Goal: Task Accomplishment & Management: Use online tool/utility

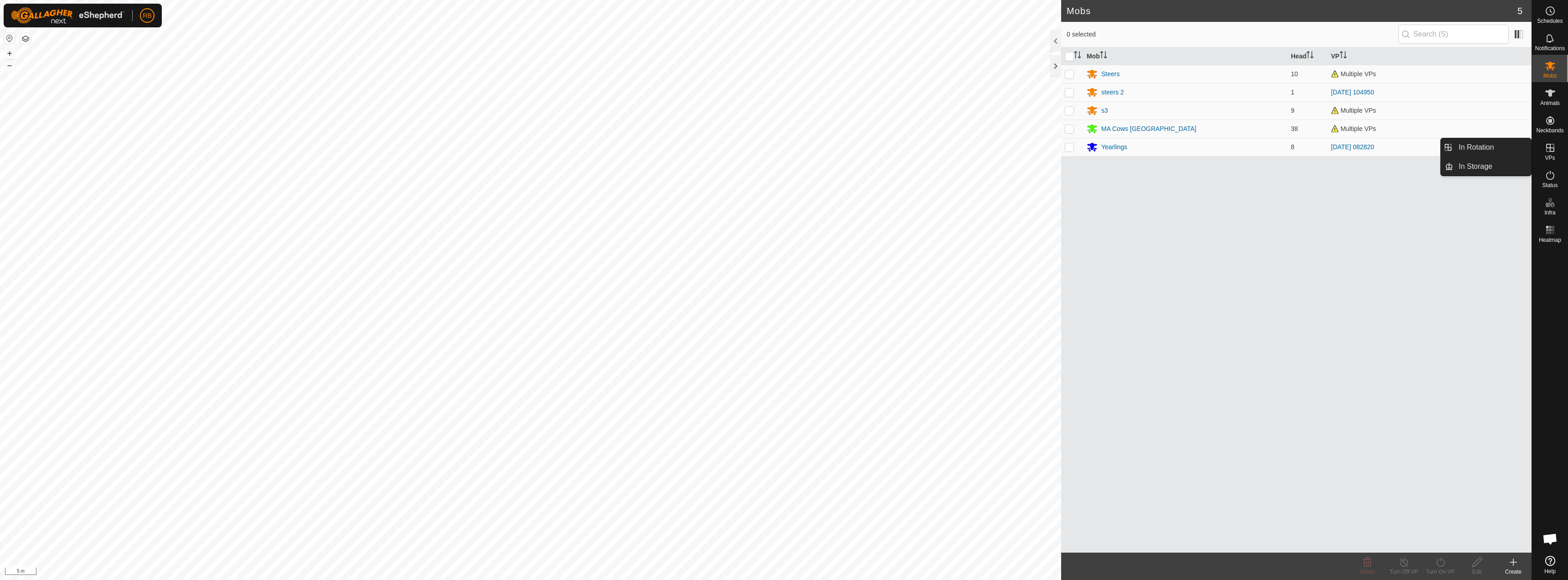
drag, startPoint x: 1543, startPoint y: 139, endPoint x: 1543, endPoint y: 145, distance: 6.0
click at [1543, 145] on es-virtualpaddocks-svg-icon at bounding box center [1550, 147] width 17 height 15
click at [1518, 574] on div "Create" at bounding box center [1513, 571] width 36 height 8
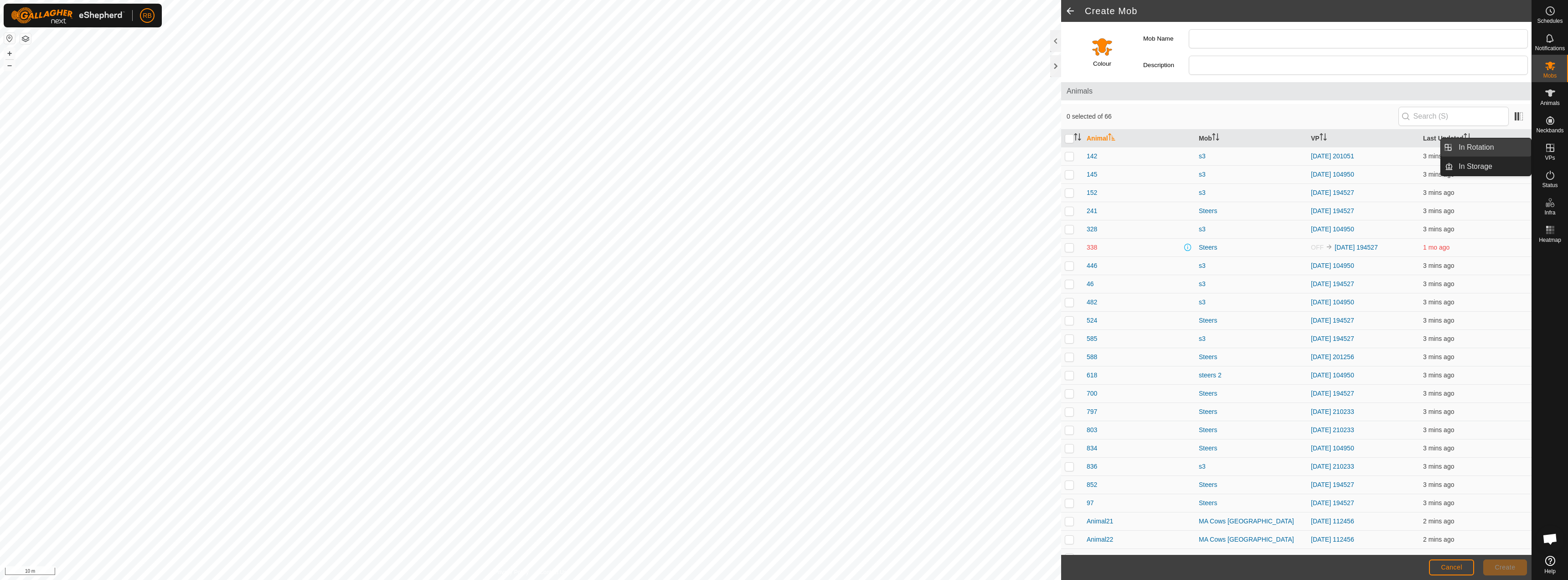
drag, startPoint x: 1528, startPoint y: 154, endPoint x: 1468, endPoint y: 147, distance: 60.4
click at [1468, 147] on link "In Rotation" at bounding box center [1491, 147] width 78 height 19
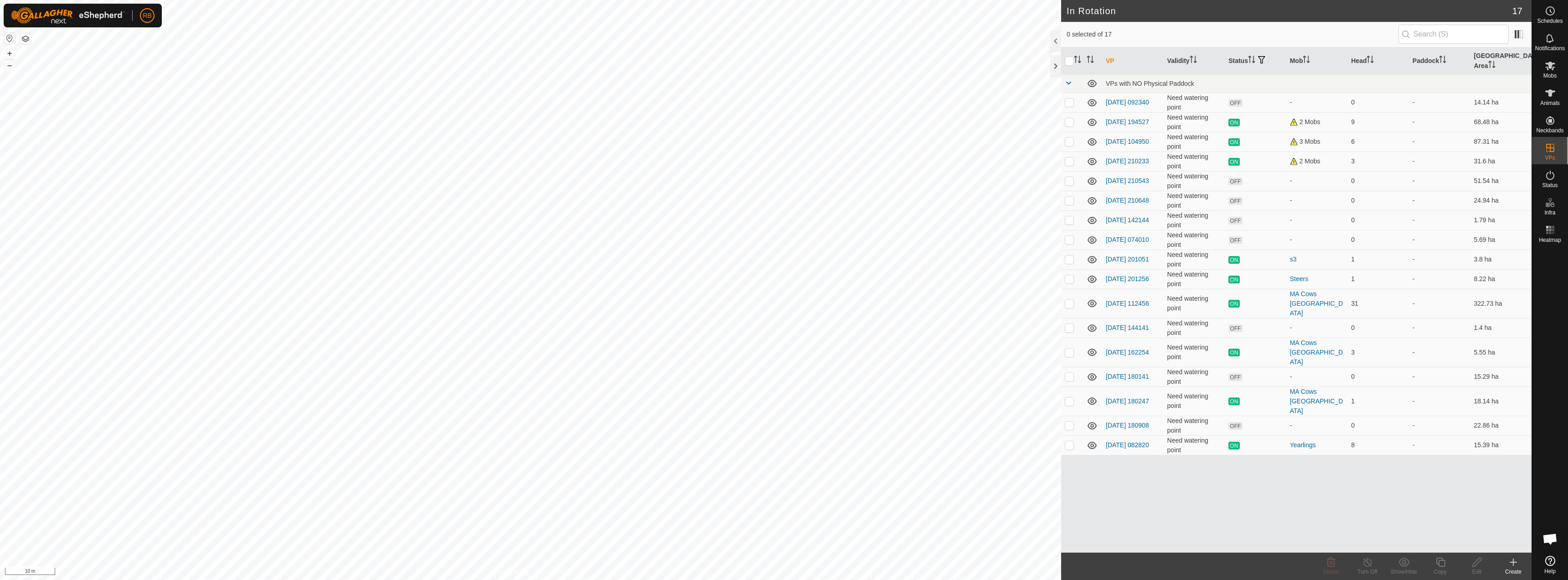
click at [1514, 560] on icon at bounding box center [1514, 561] width 0 height 6
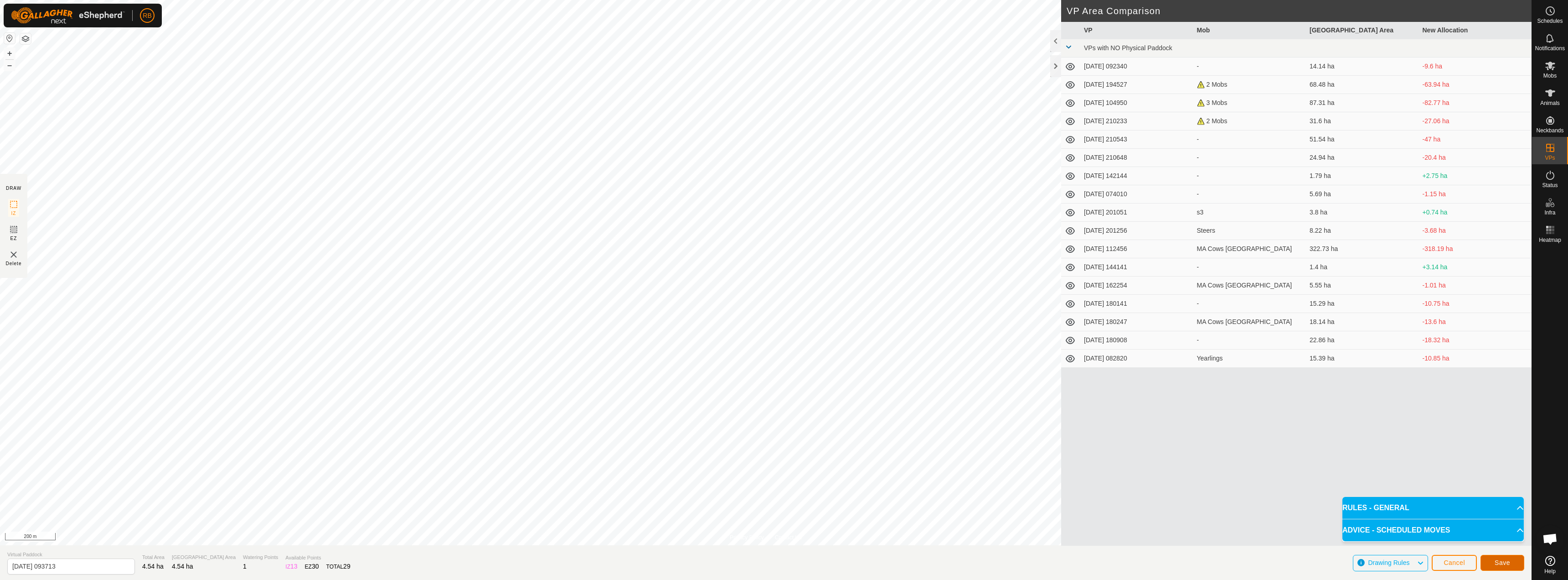
click at [1516, 560] on button "Save" at bounding box center [1502, 562] width 44 height 16
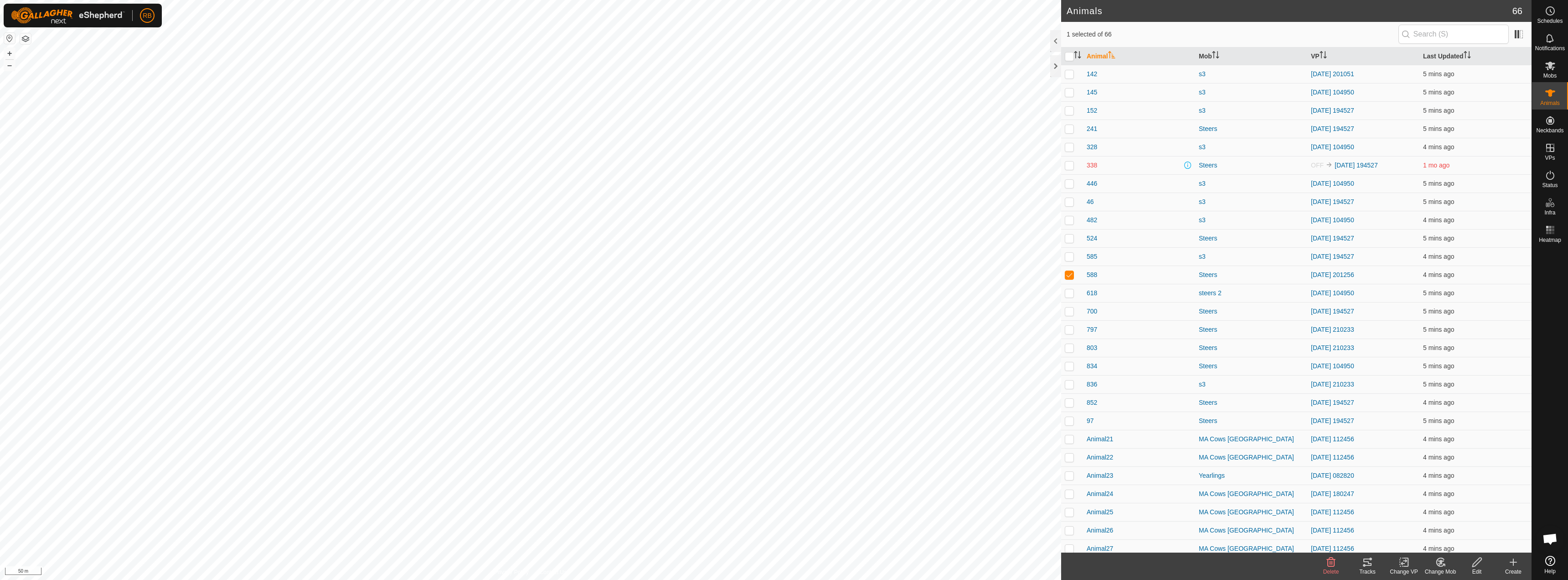
click at [1398, 563] on change-vp-svg-icon at bounding box center [1404, 561] width 36 height 11
click at [1420, 525] on link "Choose VP..." at bounding box center [1431, 522] width 90 height 19
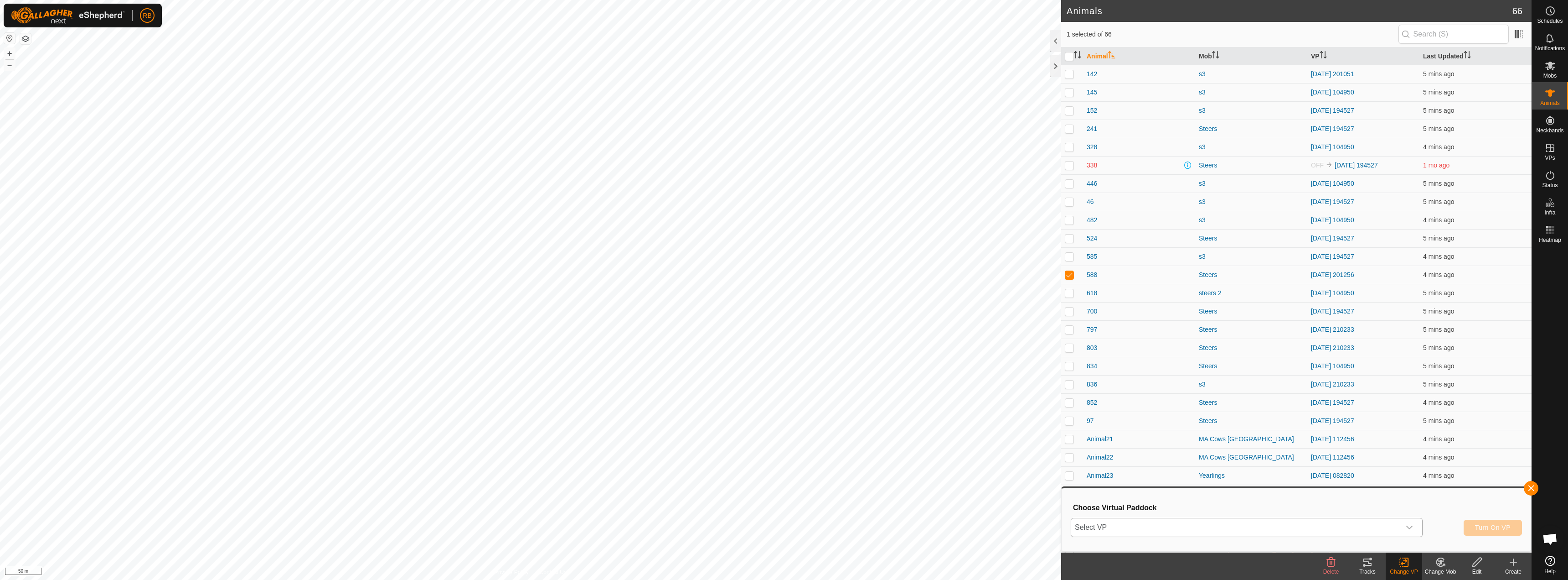
click at [1311, 534] on span "Select VP" at bounding box center [1235, 527] width 329 height 19
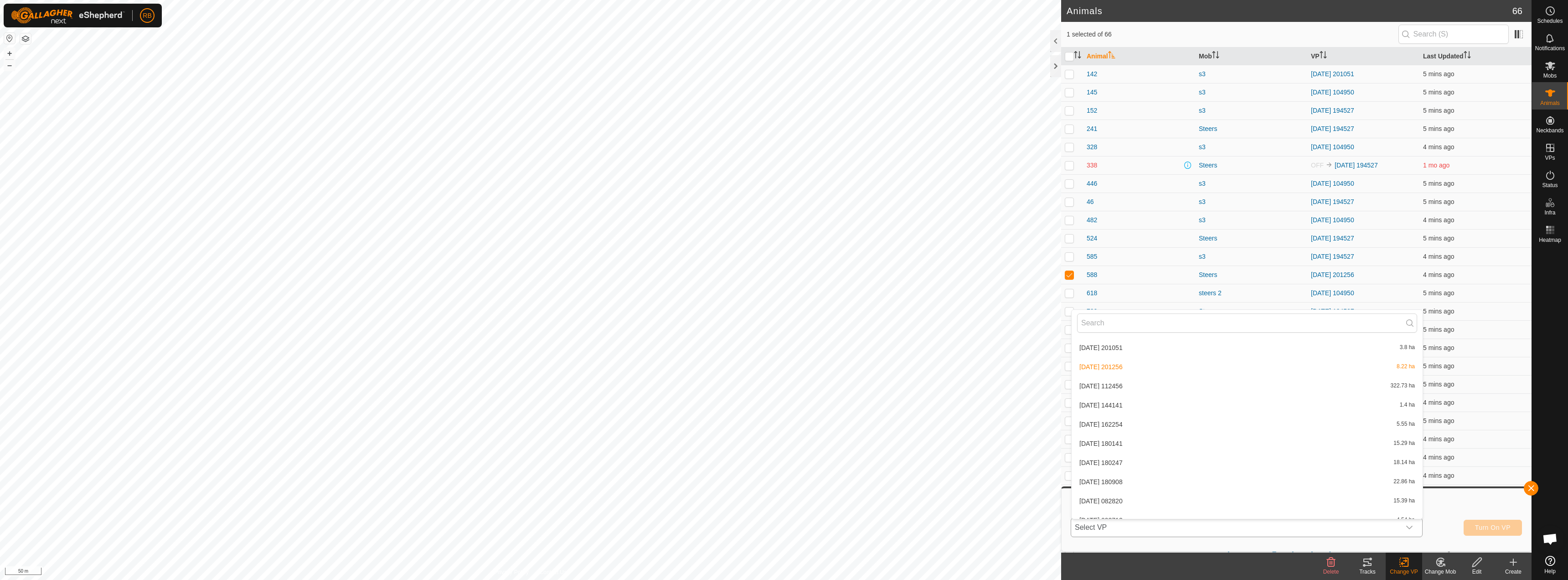
scroll to position [183, 0]
click at [1171, 513] on div "[DATE] 093713 4.54 ha" at bounding box center [1247, 509] width 340 height 11
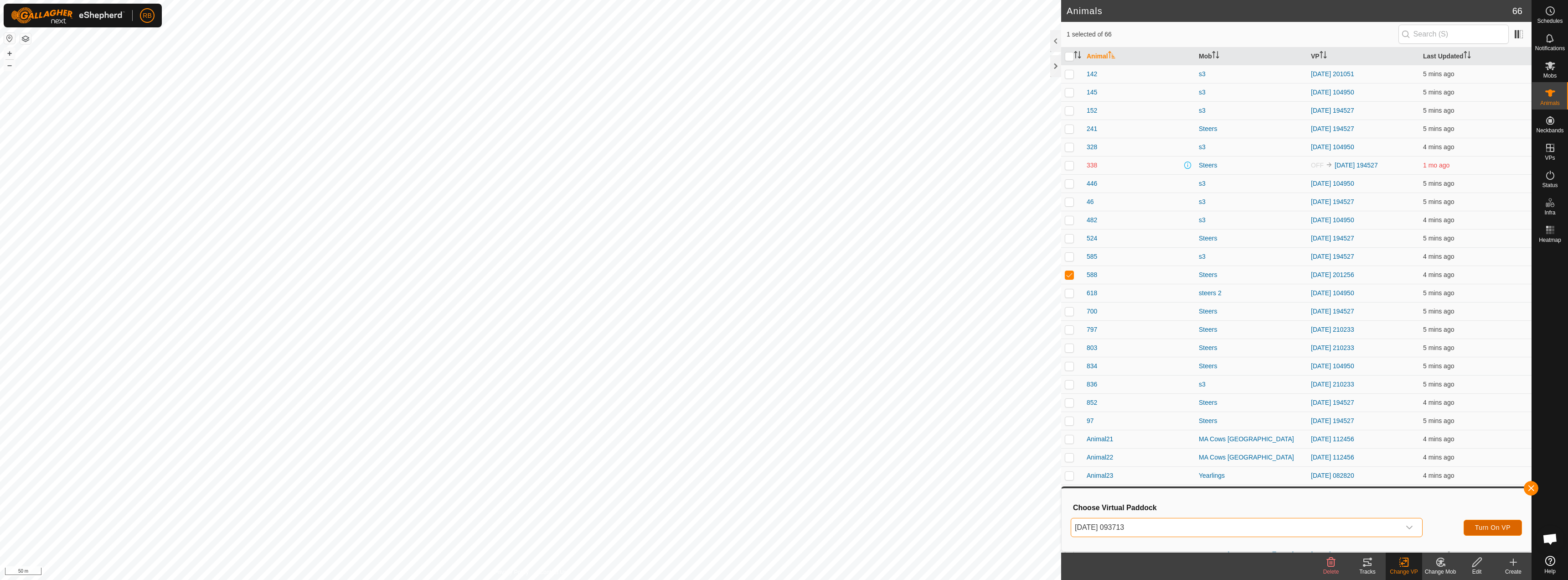
click at [1496, 533] on button "Turn On VP" at bounding box center [1492, 528] width 58 height 16
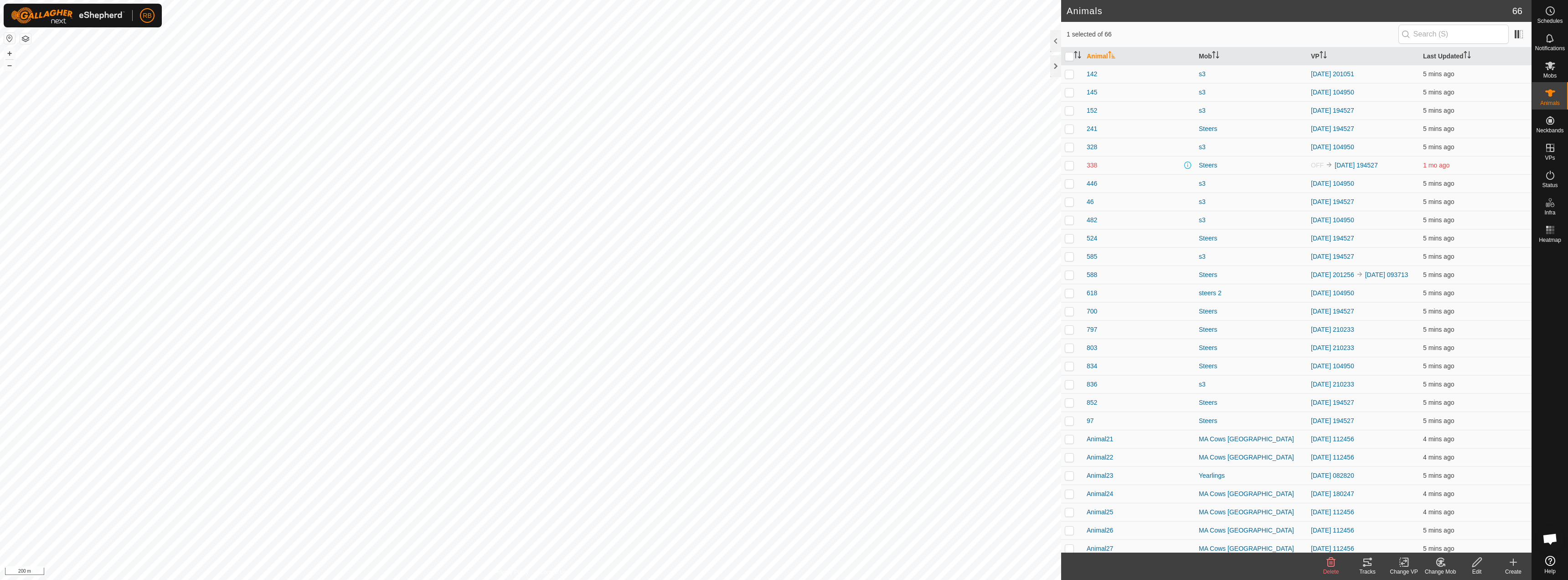
checkbox input "true"
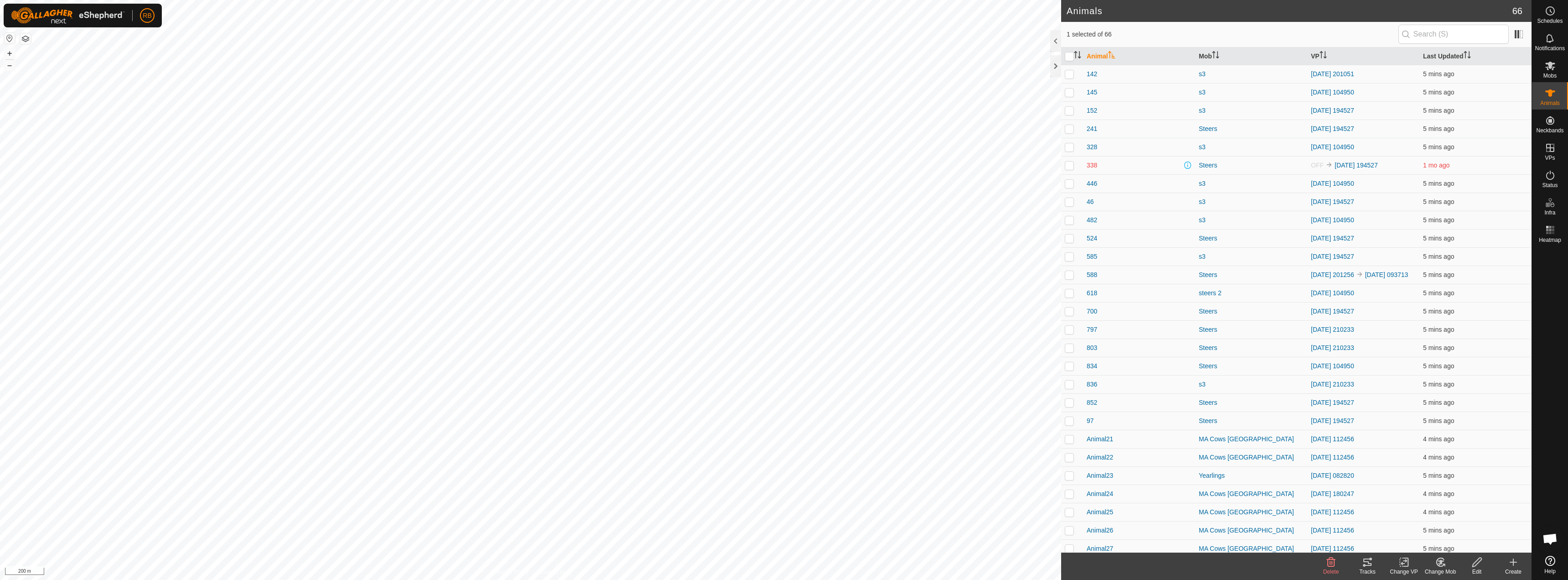
checkbox input "true"
click at [1359, 560] on tracks-svg-icon at bounding box center [1367, 561] width 36 height 11
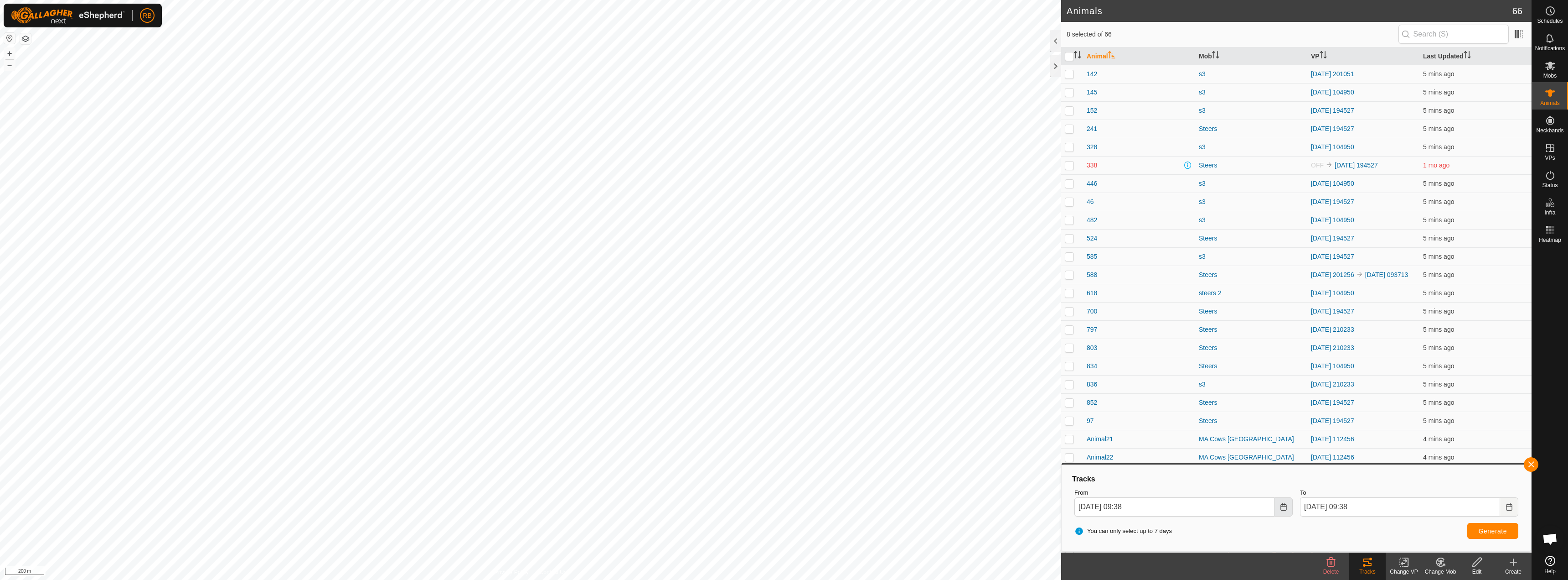
click at [1286, 506] on icon "Choose Date" at bounding box center [1283, 506] width 6 height 7
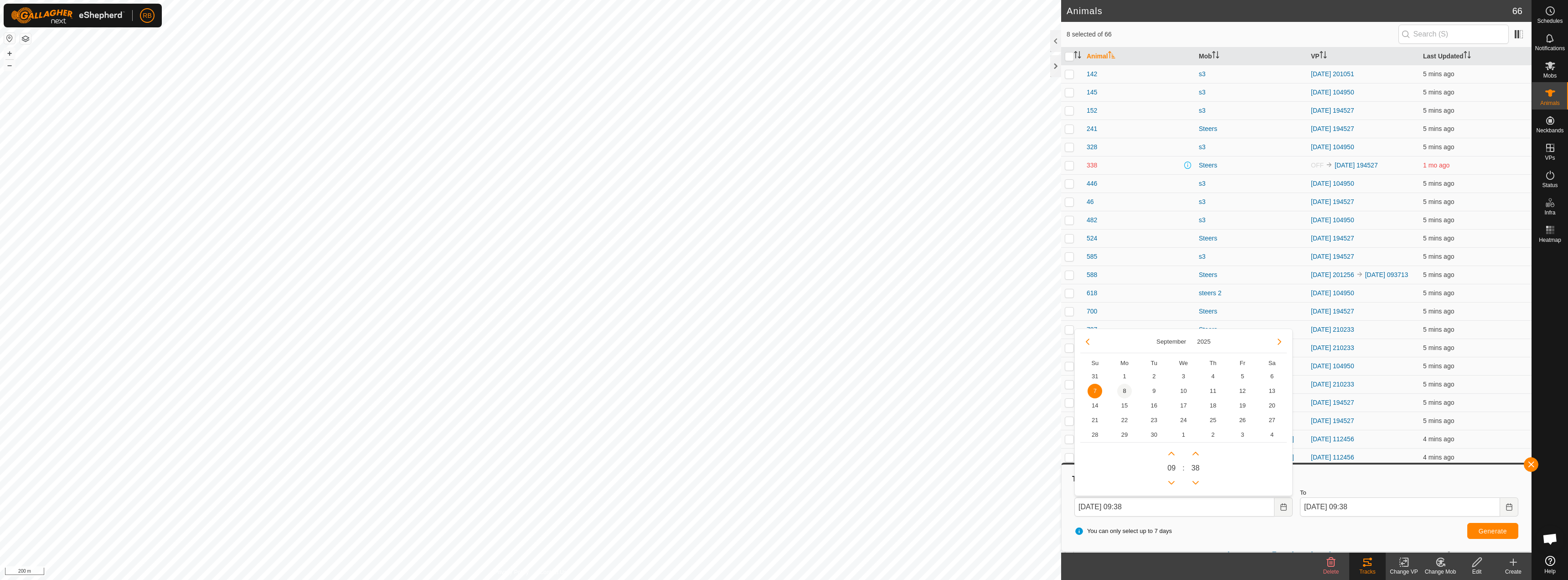
click at [1125, 390] on span "8" at bounding box center [1124, 390] width 15 height 15
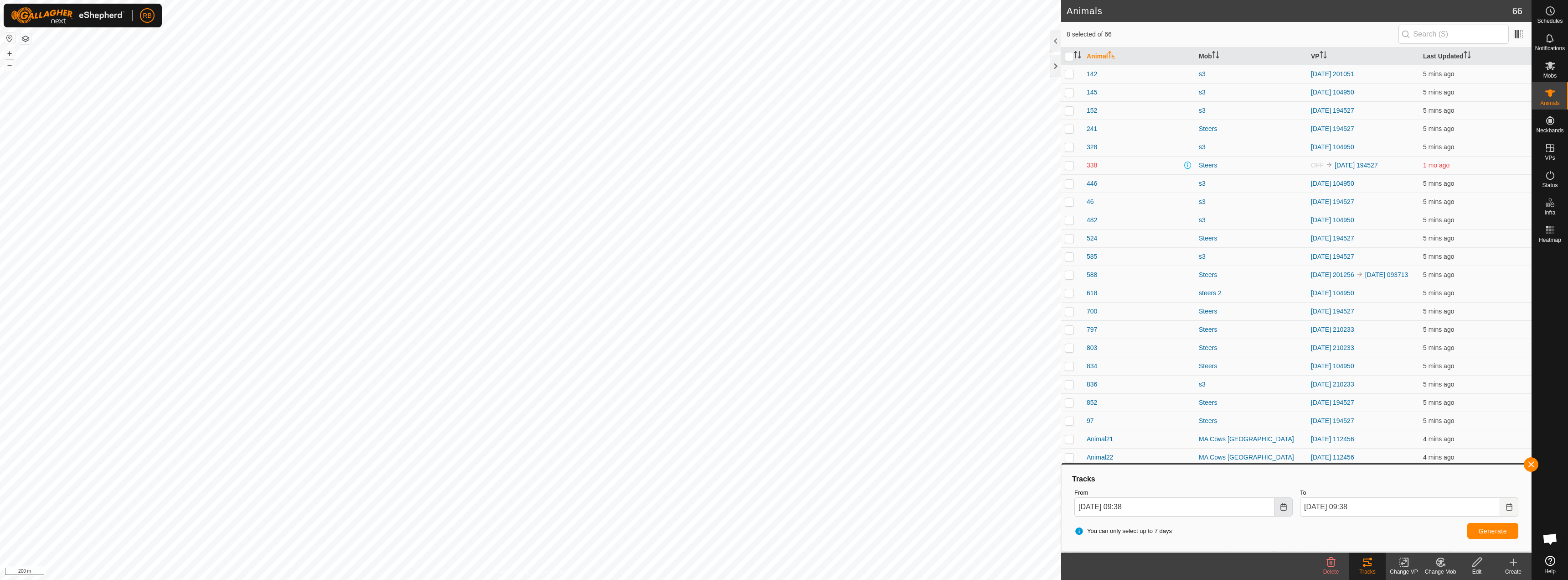
click at [1279, 508] on button "Choose Date" at bounding box center [1283, 506] width 19 height 19
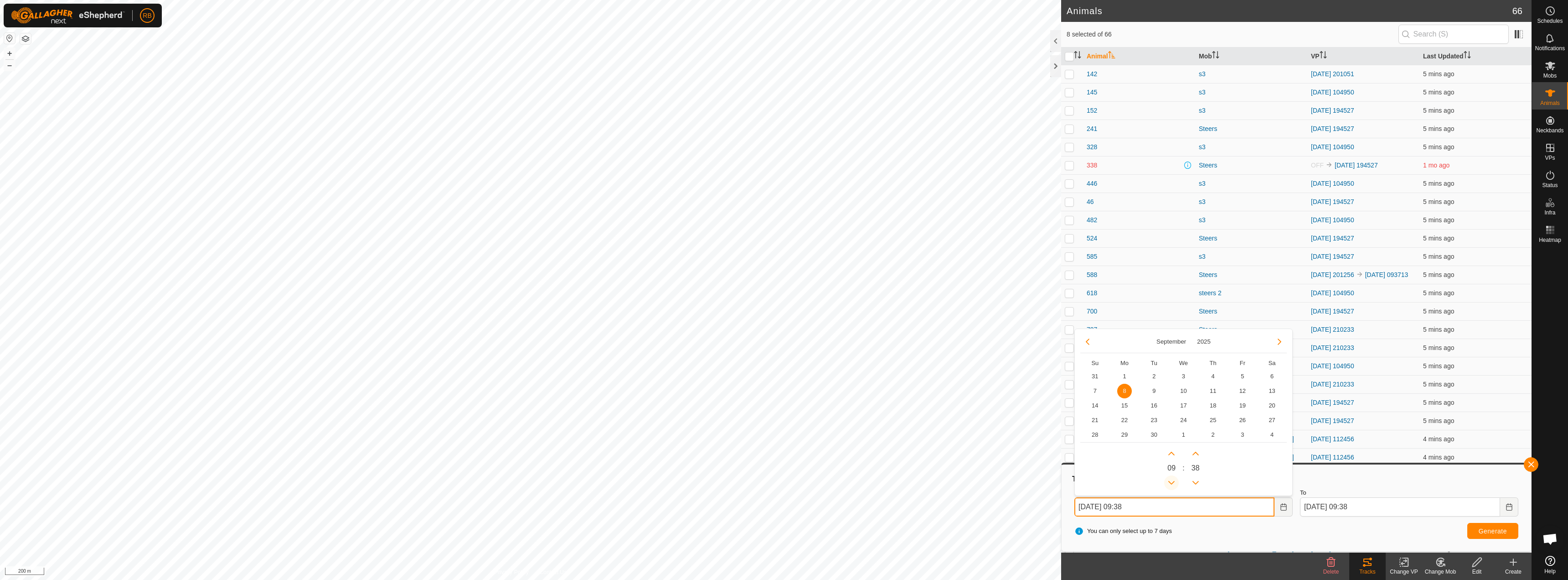
click at [1171, 477] on button "Previous Hour" at bounding box center [1171, 482] width 15 height 15
click at [1171, 477] on span "Previous Hour" at bounding box center [1171, 477] width 0 height 0
click at [1171, 477] on button "Previous Hour" at bounding box center [1171, 482] width 15 height 15
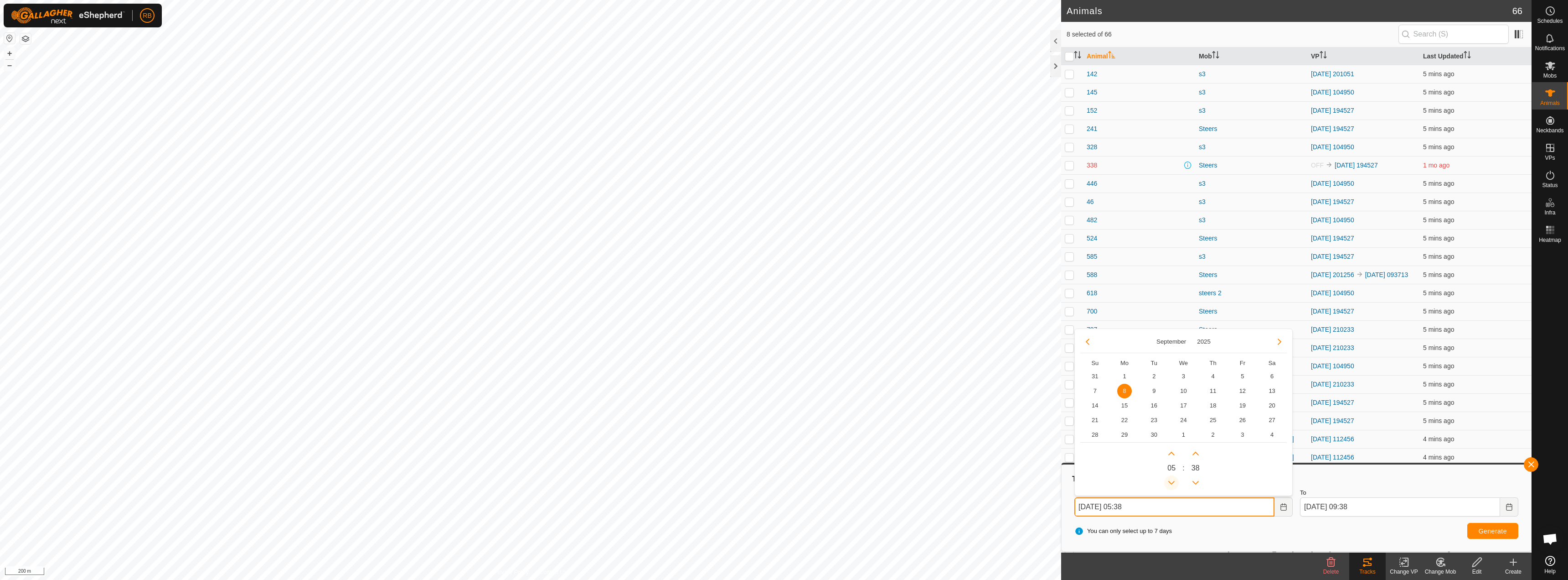
type input "[DATE] 04:38"
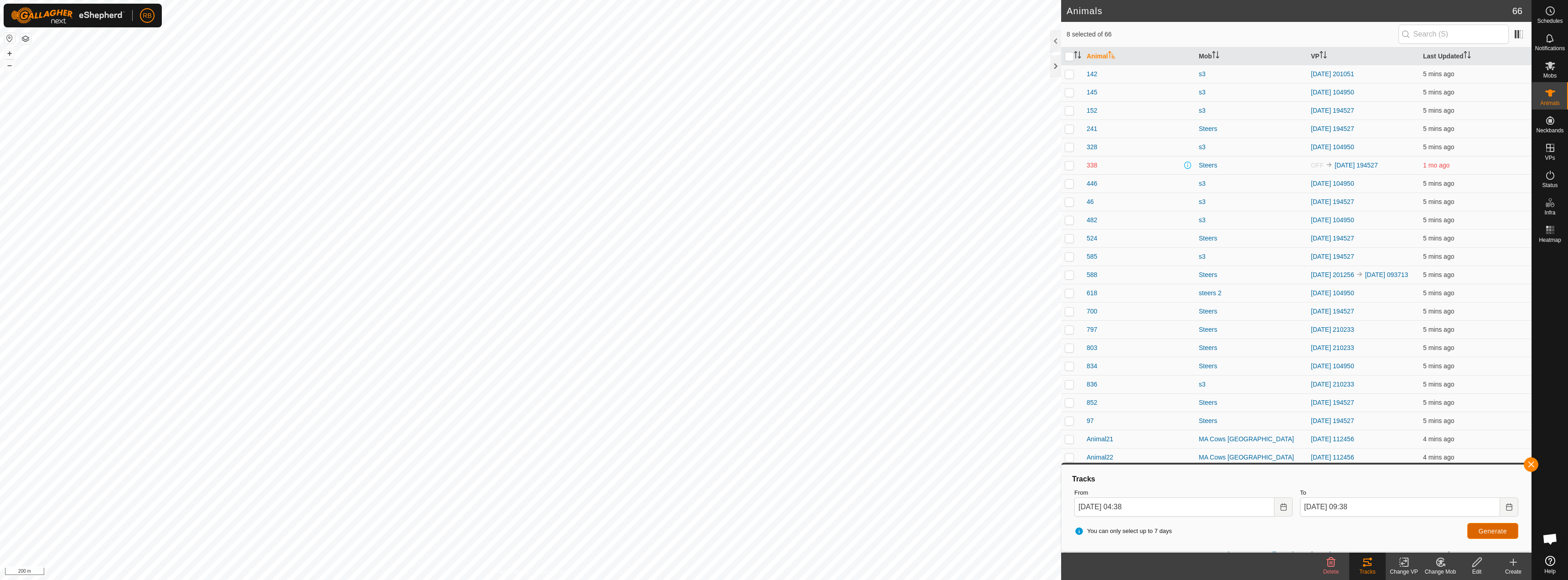
click at [1483, 531] on span "Generate" at bounding box center [1492, 530] width 28 height 7
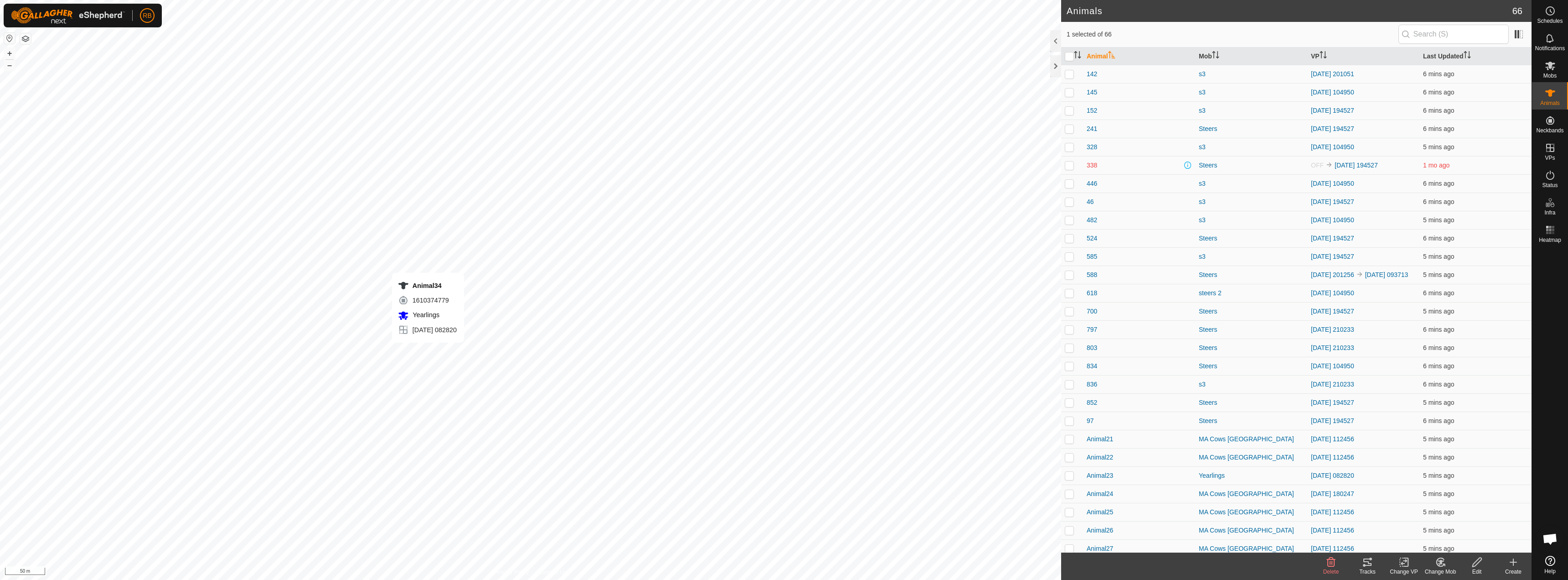
checkbox input "true"
click at [1366, 567] on icon at bounding box center [1367, 561] width 11 height 11
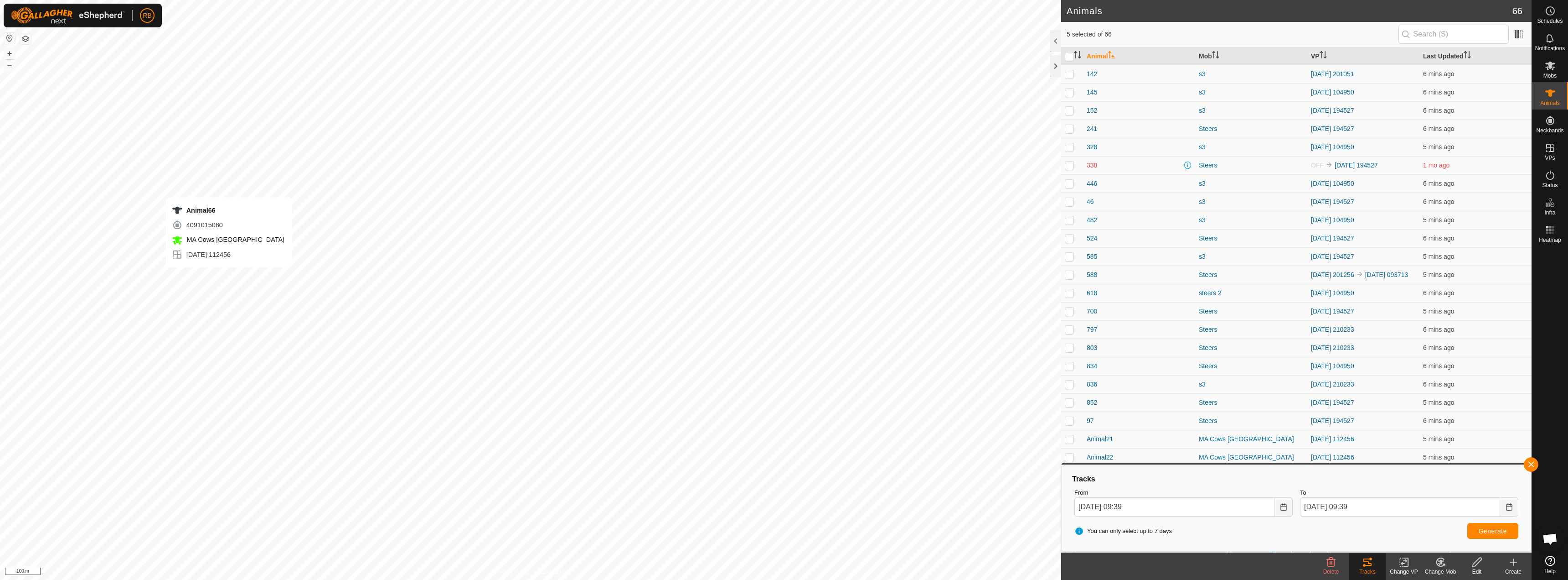
checkbox input "false"
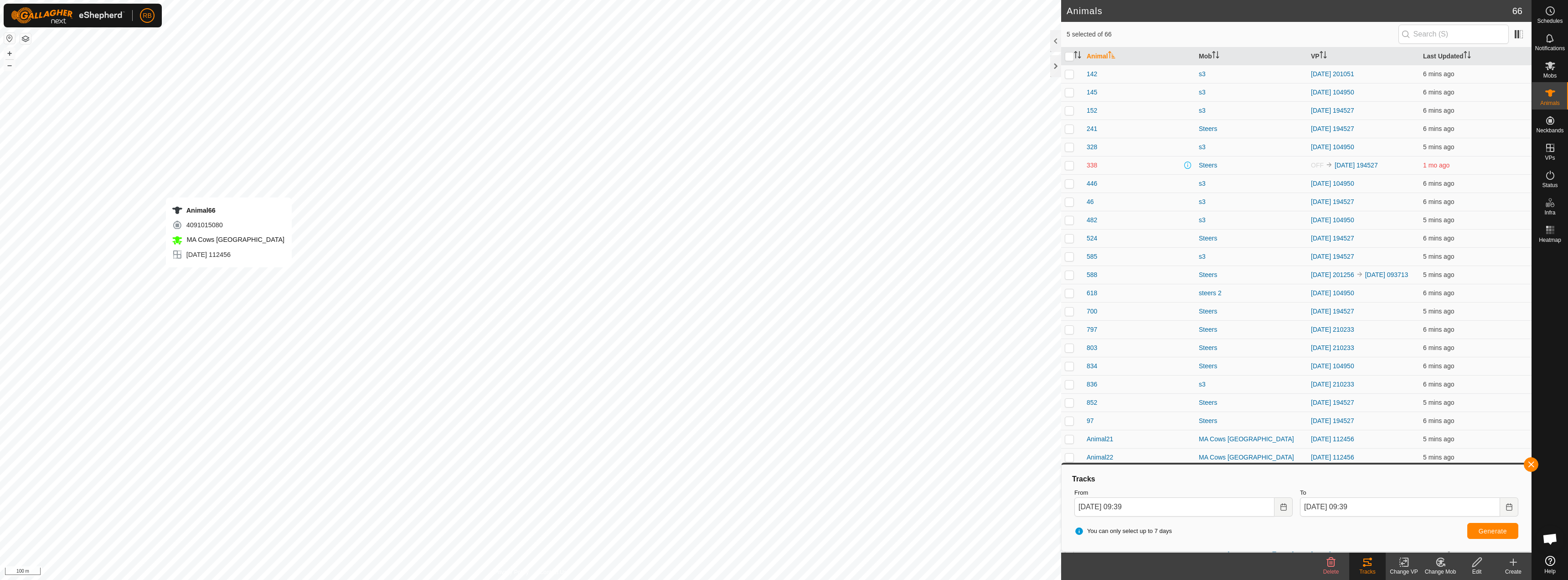
checkbox input "true"
click at [1362, 568] on div "Tracks" at bounding box center [1367, 571] width 36 height 8
click at [1536, 468] on button "button" at bounding box center [1531, 464] width 15 height 15
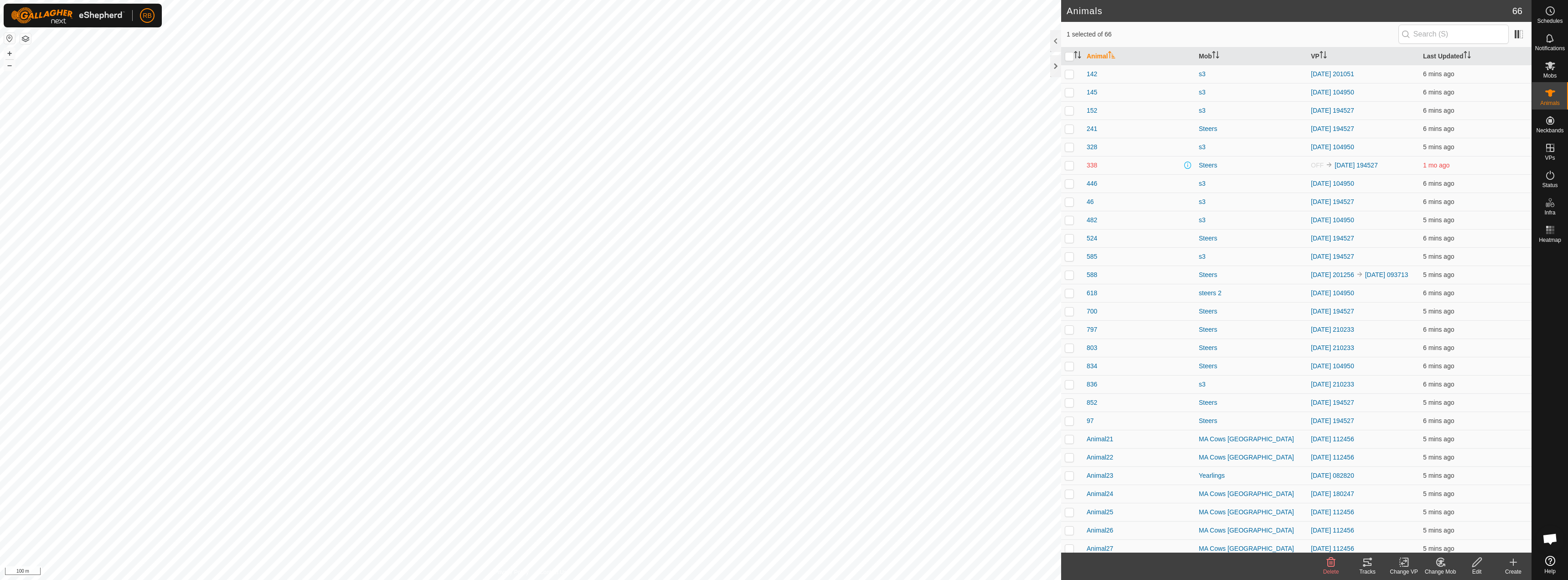
click at [1376, 564] on tracks-svg-icon at bounding box center [1367, 561] width 36 height 11
